Goal: Task Accomplishment & Management: Complete application form

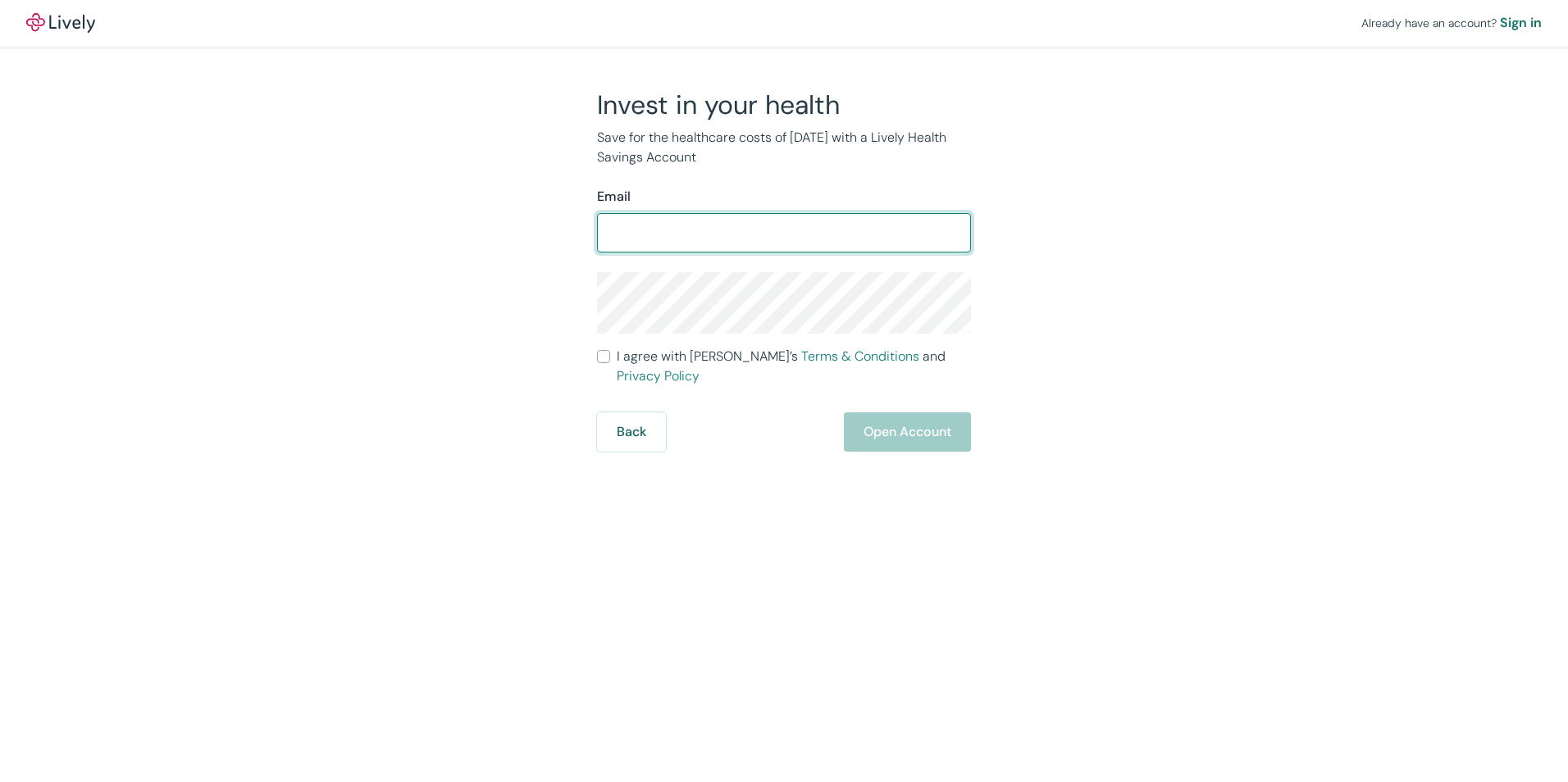
click at [739, 235] on input "Email" at bounding box center [784, 233] width 374 height 33
type input "N"
type input "[EMAIL_ADDRESS][DOMAIN_NAME]"
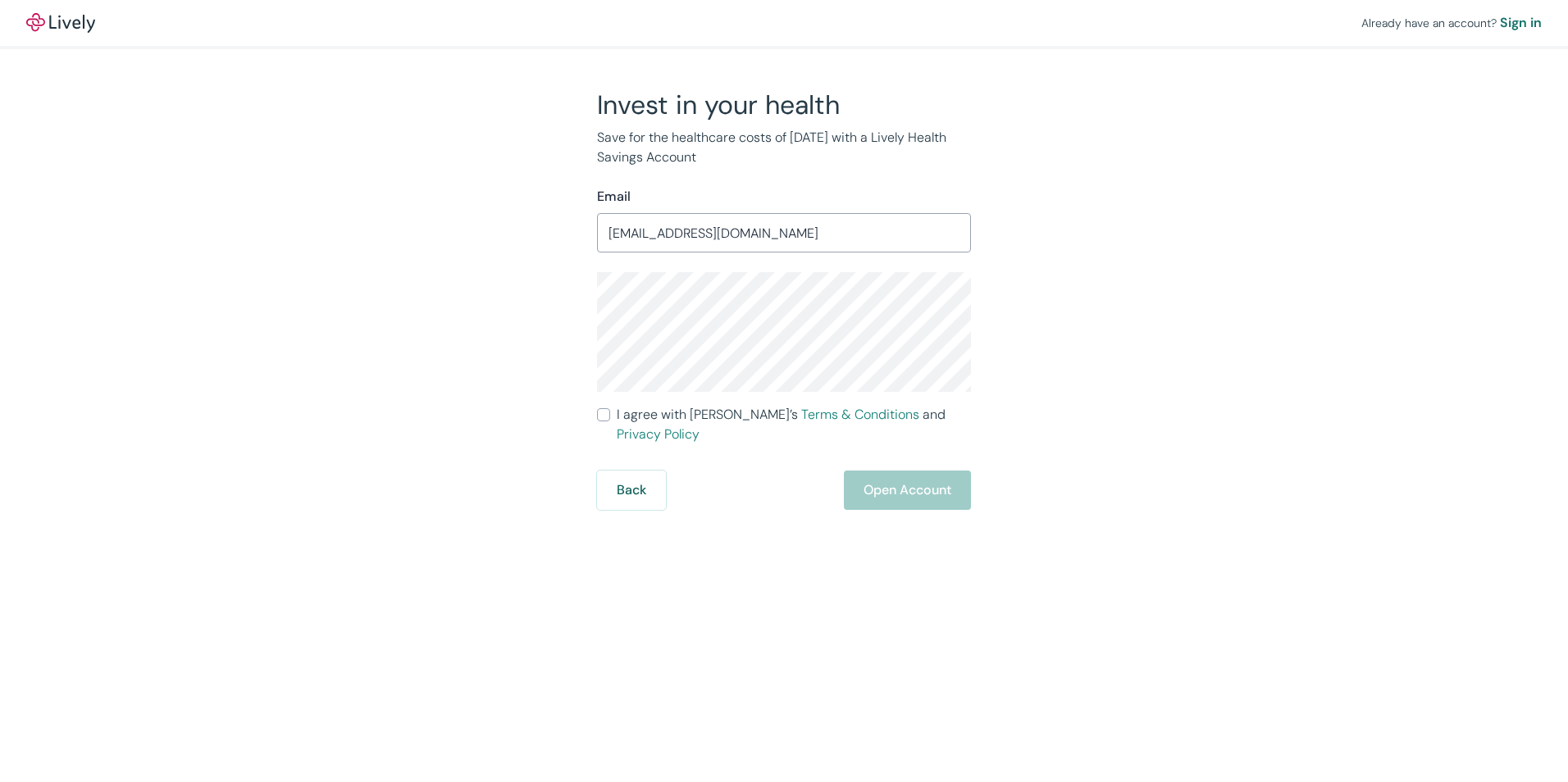
click at [528, 320] on div "Invest in your health Save for the healthcare costs of [DATE] with a Lively Hea…" at bounding box center [774, 300] width 788 height 421
click at [496, 421] on div "Invest in your health Save for the healthcare costs of [DATE] with a Lively Hea…" at bounding box center [774, 300] width 788 height 421
click at [600, 413] on input "I agree with Lively’s Terms & Conditions and Privacy Policy" at bounding box center [603, 415] width 13 height 13
checkbox input "true"
click at [917, 476] on button "Open Account" at bounding box center [908, 490] width 127 height 39
